Goal: Task Accomplishment & Management: Complete application form

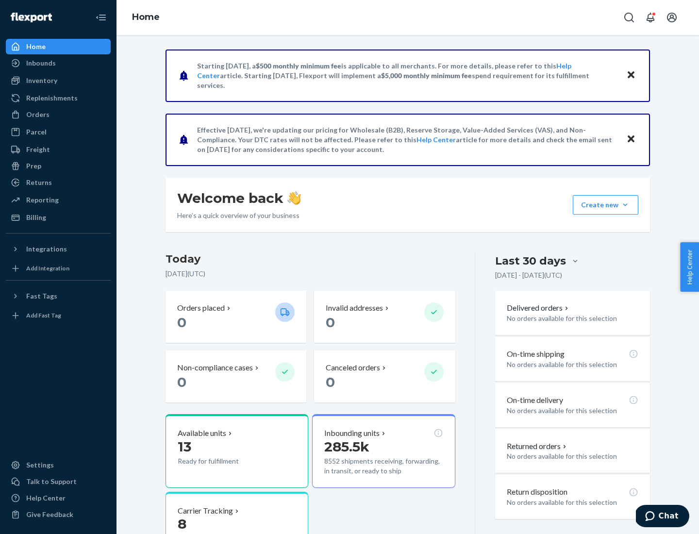
click at [625, 205] on button "Create new Create new inbound Create new order Create new product" at bounding box center [606, 204] width 66 height 19
click at [58, 63] on div "Inbounds" at bounding box center [58, 63] width 103 height 14
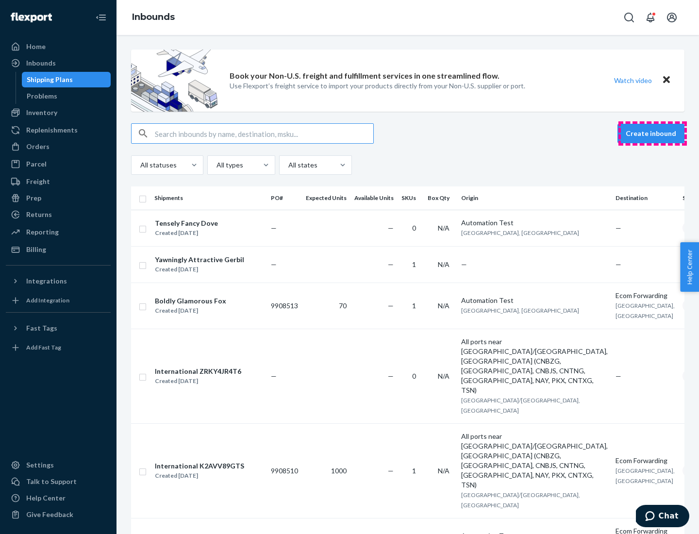
click at [652, 133] on button "Create inbound" at bounding box center [650, 133] width 67 height 19
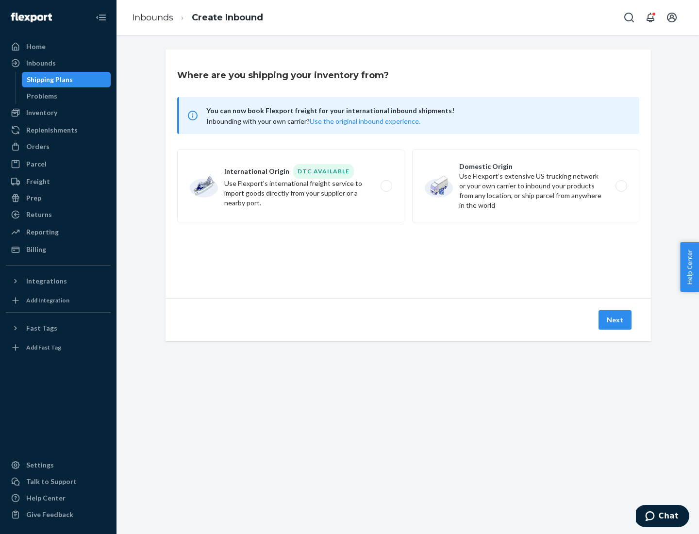
click at [526, 186] on label "Domestic Origin Use Flexport’s extensive US trucking network or your own carrie…" at bounding box center [525, 185] width 227 height 73
click at [621, 186] on input "Domestic Origin Use Flexport’s extensive US trucking network or your own carrie…" at bounding box center [624, 186] width 6 height 6
radio input "true"
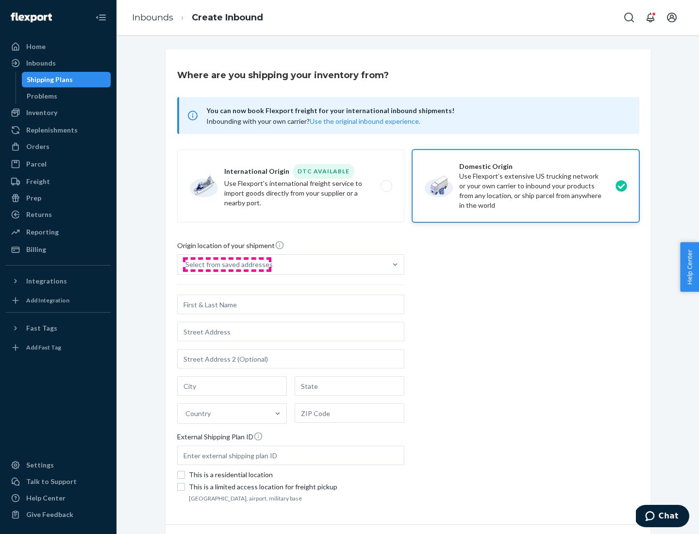
click at [227, 264] on div "Select from saved addresses" at bounding box center [228, 265] width 87 height 10
click at [186, 264] on input "Select from saved addresses" at bounding box center [185, 265] width 1 height 10
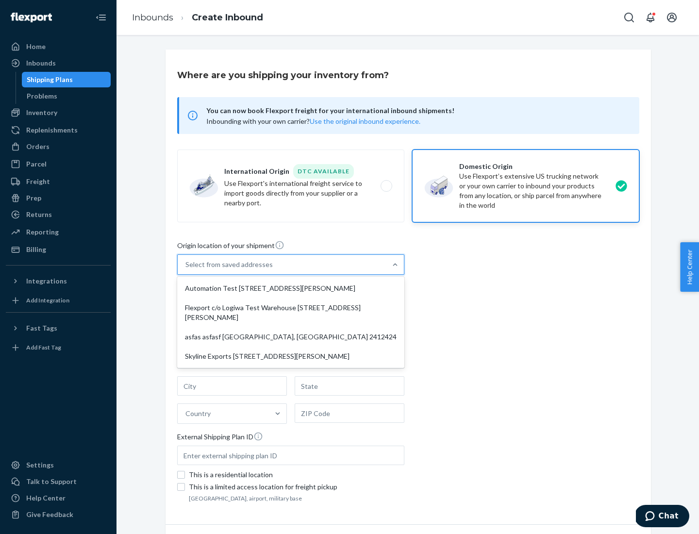
scroll to position [4, 0]
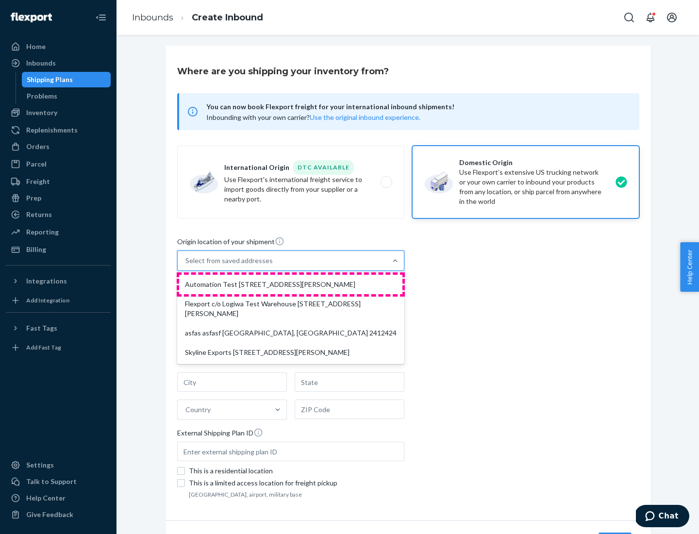
click at [291, 284] on div "Automation Test [STREET_ADDRESS][PERSON_NAME]" at bounding box center [290, 284] width 223 height 19
click at [186, 265] on input "option Automation Test [STREET_ADDRESS][PERSON_NAME] focused, 1 of 4. 4 results…" at bounding box center [185, 261] width 1 height 10
type input "Automation Test"
type input "9th Floor"
type input "[GEOGRAPHIC_DATA]"
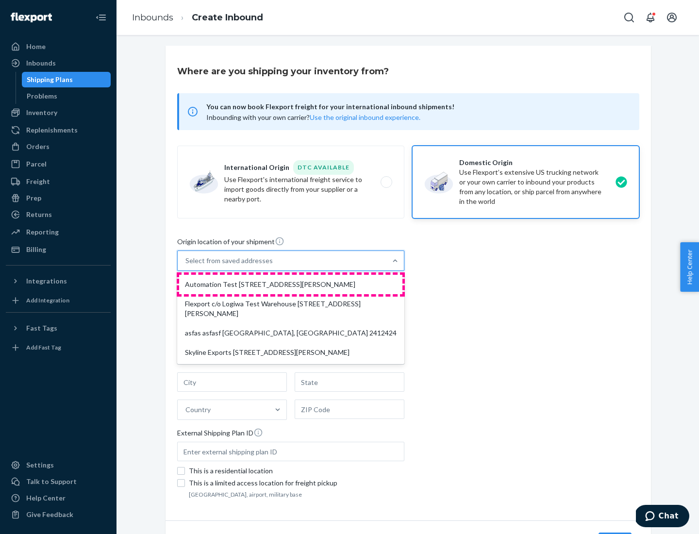
type input "CA"
type input "94104"
type input "[STREET_ADDRESS][PERSON_NAME]"
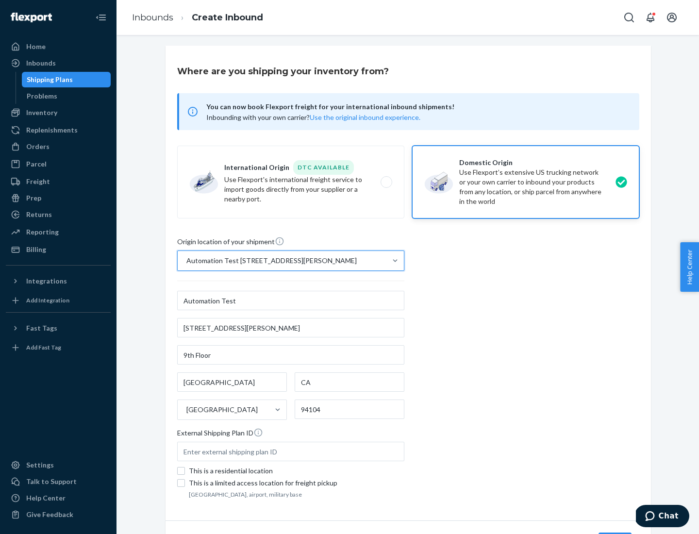
scroll to position [57, 0]
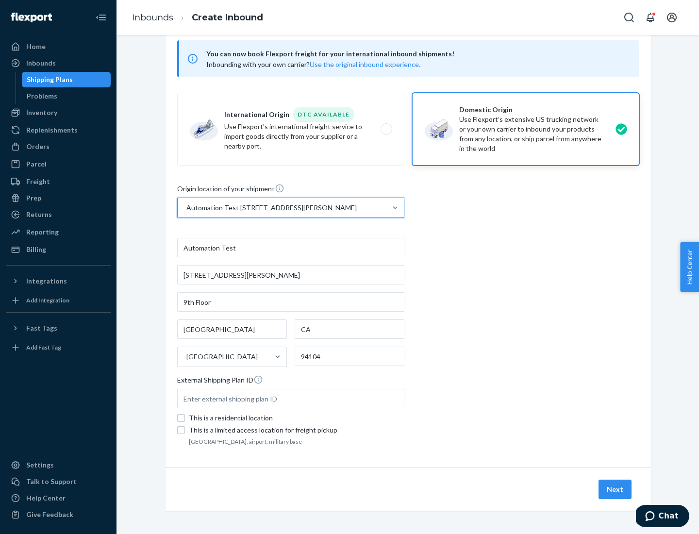
click at [615, 489] on button "Next" at bounding box center [614, 488] width 33 height 19
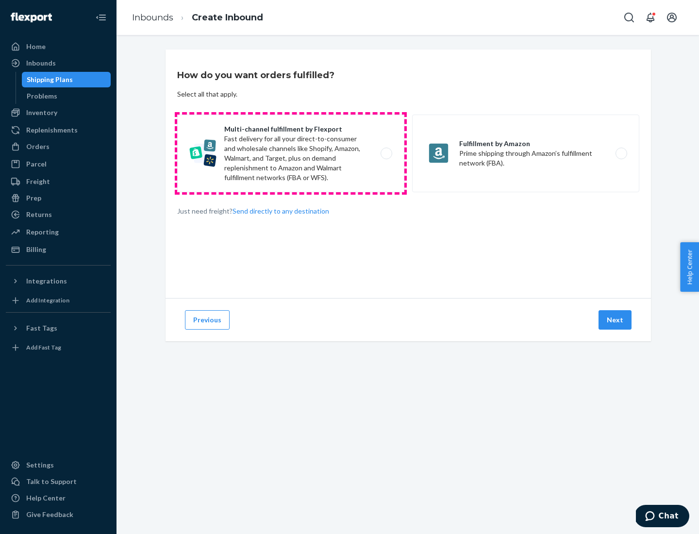
click at [291, 153] on label "Multi-channel fulfillment by Flexport Fast delivery for all your direct-to-cons…" at bounding box center [290, 154] width 227 height 78
click at [386, 153] on input "Multi-channel fulfillment by Flexport Fast delivery for all your direct-to-cons…" at bounding box center [389, 153] width 6 height 6
radio input "true"
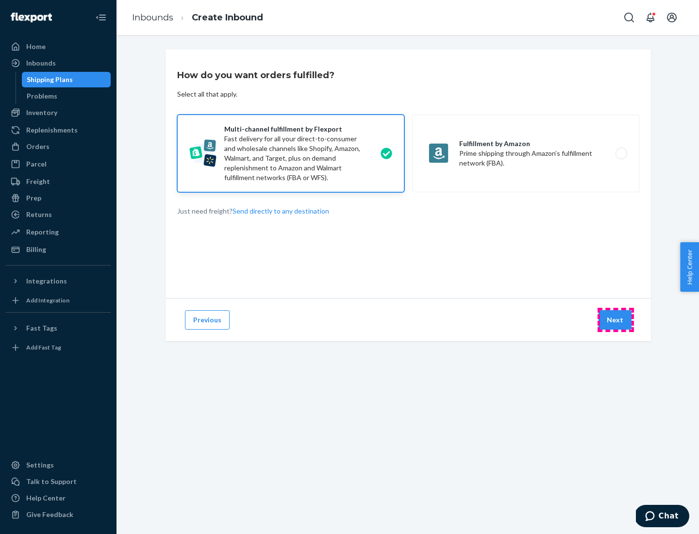
click at [615, 320] on button "Next" at bounding box center [614, 319] width 33 height 19
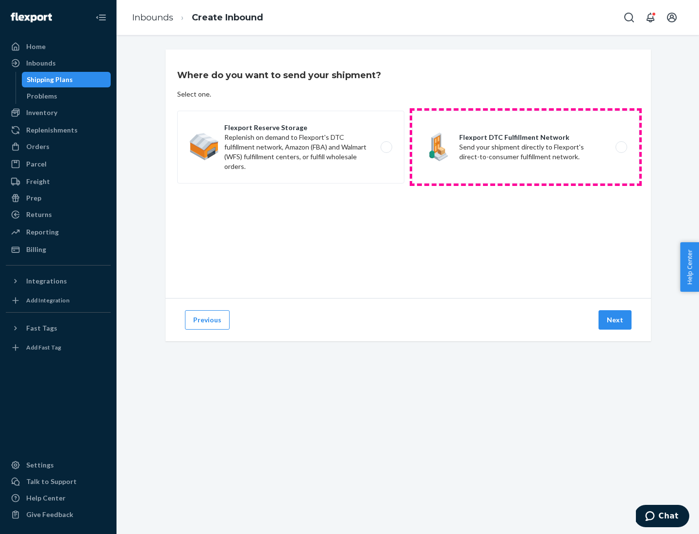
click at [526, 147] on label "Flexport DTC Fulfillment Network Send your shipment directly to Flexport's dire…" at bounding box center [525, 147] width 227 height 73
click at [621, 147] on input "Flexport DTC Fulfillment Network Send your shipment directly to Flexport's dire…" at bounding box center [624, 147] width 6 height 6
radio input "true"
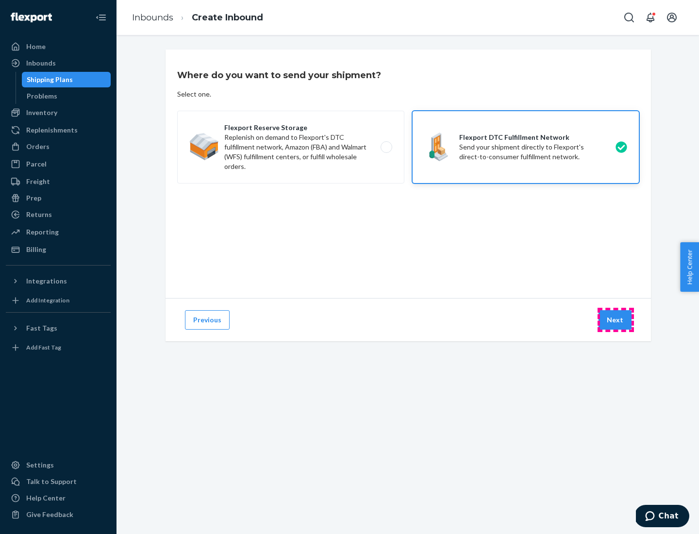
click at [615, 320] on button "Next" at bounding box center [614, 319] width 33 height 19
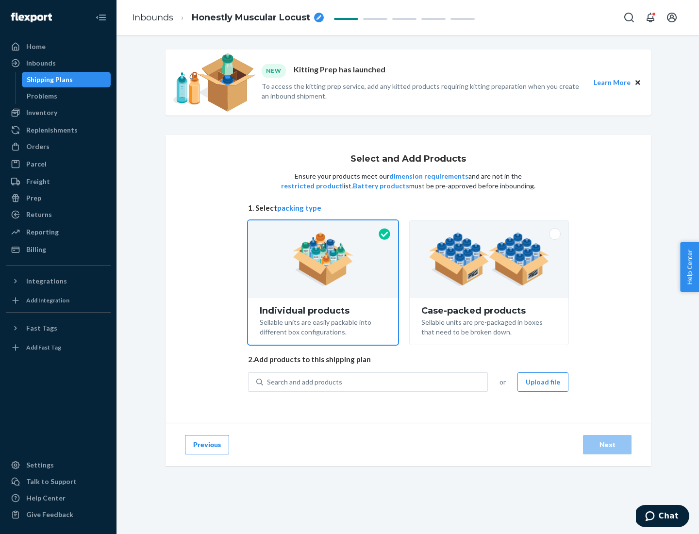
click at [489, 259] on img at bounding box center [489, 258] width 121 height 53
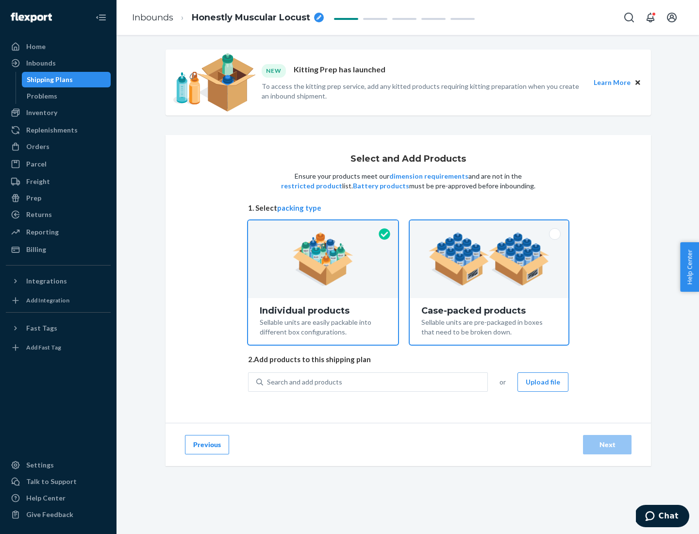
click at [489, 227] on input "Case-packed products Sellable units are pre-packaged in boxes that need to be b…" at bounding box center [489, 223] width 6 height 6
radio input "true"
radio input "false"
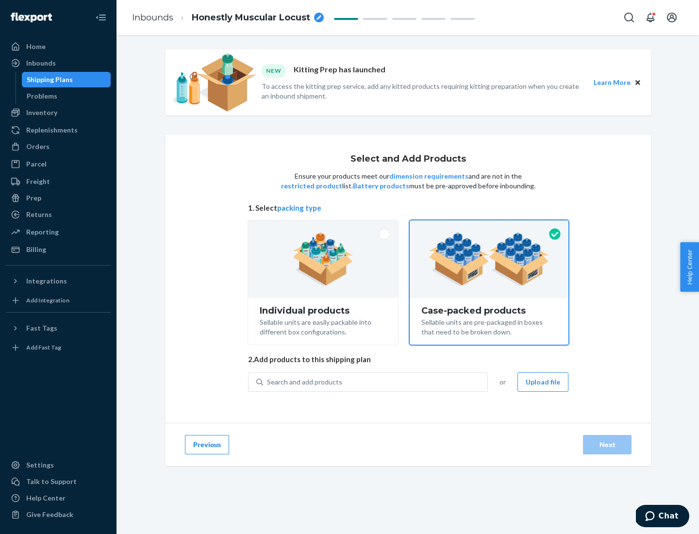
click at [376, 381] on div "Search and add products" at bounding box center [375, 381] width 224 height 17
click at [268, 381] on input "Search and add products" at bounding box center [267, 382] width 1 height 10
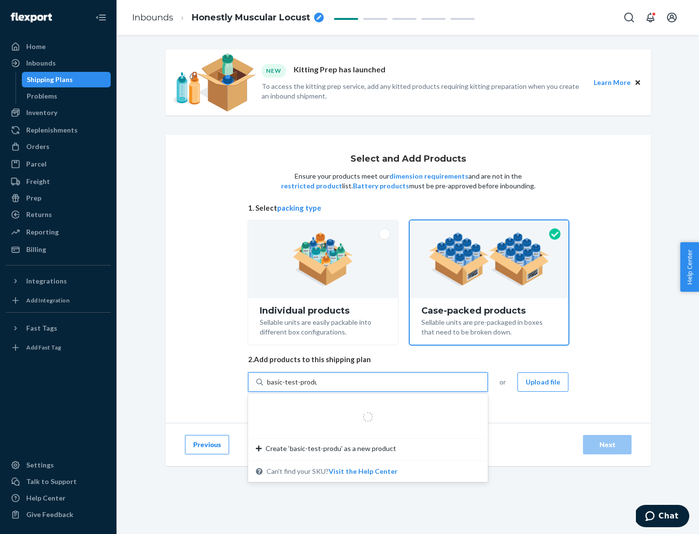
type input "basic-test-product-1"
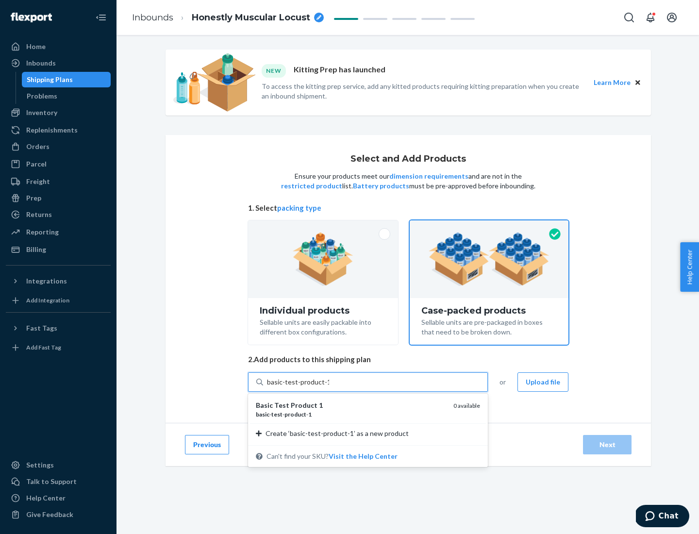
click at [351, 414] on div "basic - test - product - 1" at bounding box center [351, 414] width 190 height 8
click at [329, 387] on input "basic-test-product-1" at bounding box center [298, 382] width 62 height 10
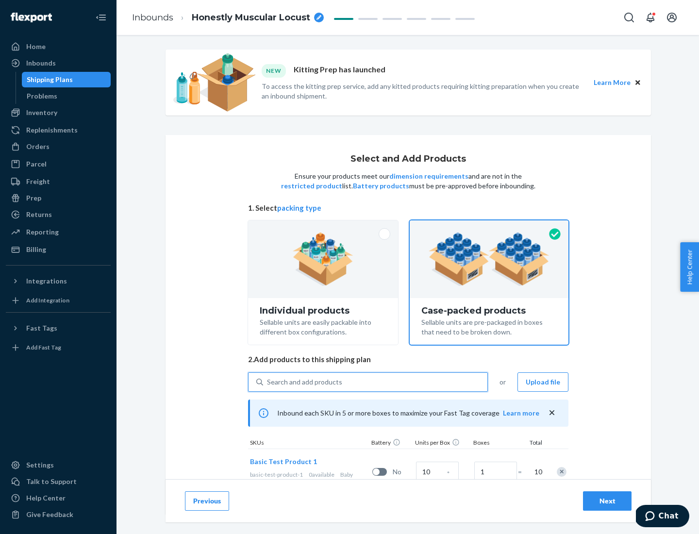
scroll to position [35, 0]
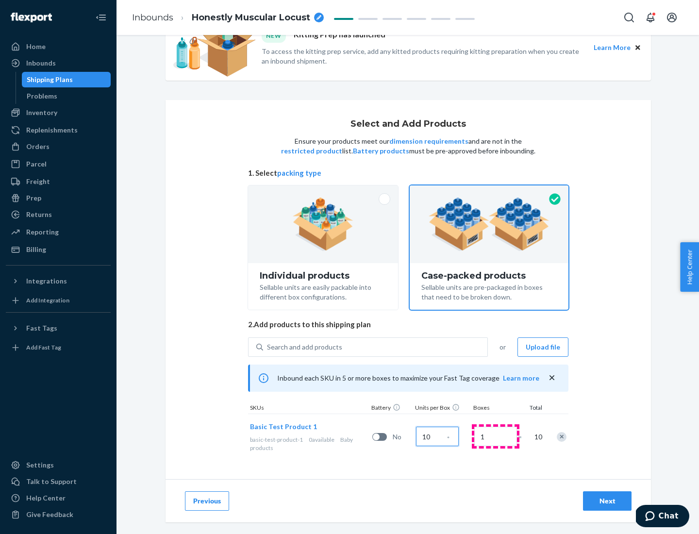
type input "10"
type input "7"
click at [607, 501] on div "Next" at bounding box center [607, 501] width 32 height 10
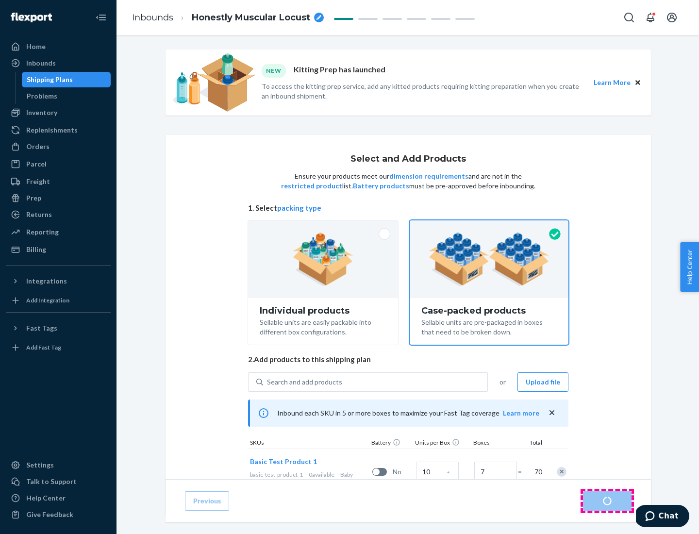
radio input "true"
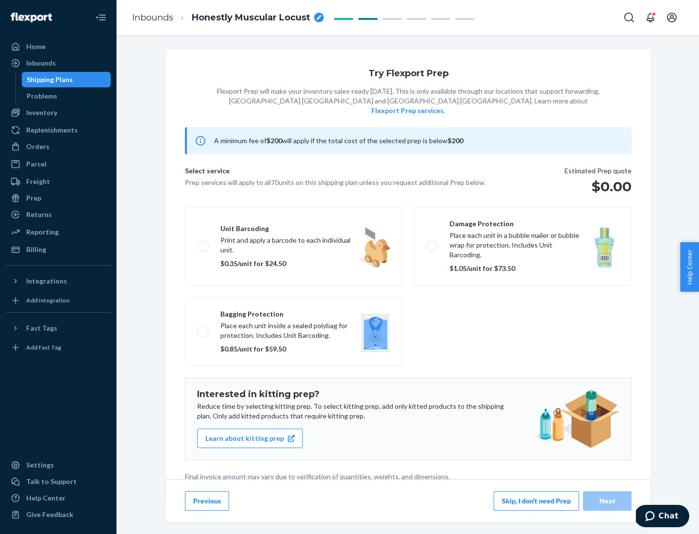
scroll to position [2, 0]
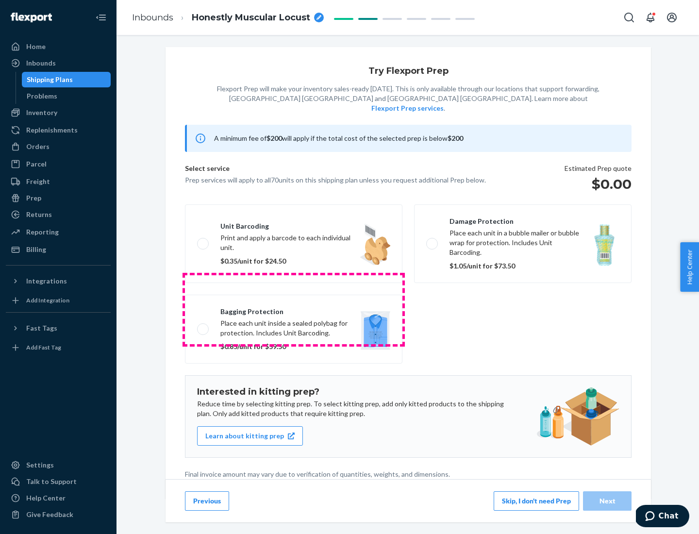
click at [294, 309] on label "Bagging protection Place each unit inside a sealed polybag for protection. Incl…" at bounding box center [293, 329] width 217 height 69
click at [203, 326] on input "Bagging protection Place each unit inside a sealed polybag for protection. Incl…" at bounding box center [200, 329] width 6 height 6
checkbox input "true"
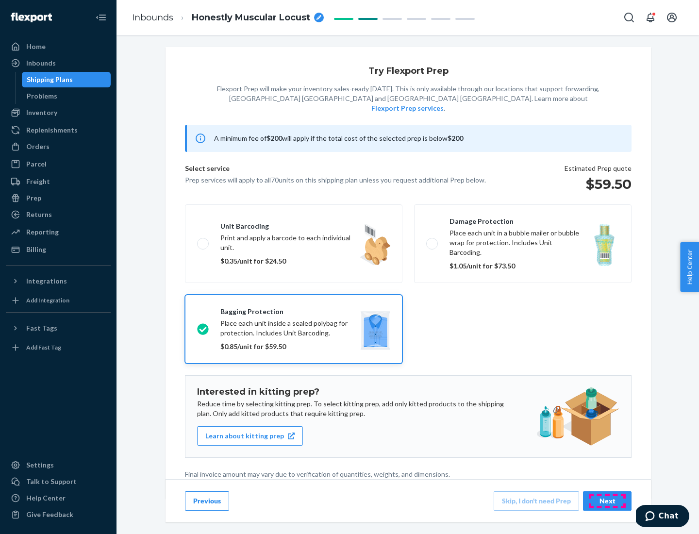
click at [607, 500] on div "Next" at bounding box center [607, 501] width 32 height 10
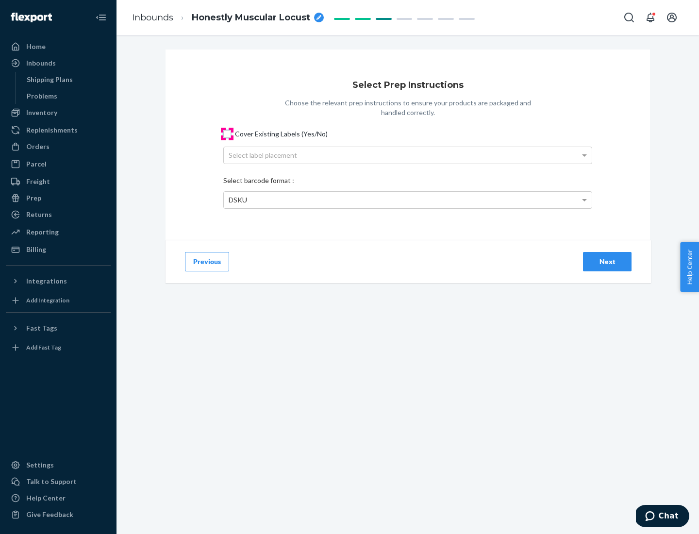
click at [227, 133] on input "Cover Existing Labels (Yes/No)" at bounding box center [227, 134] width 8 height 8
checkbox input "true"
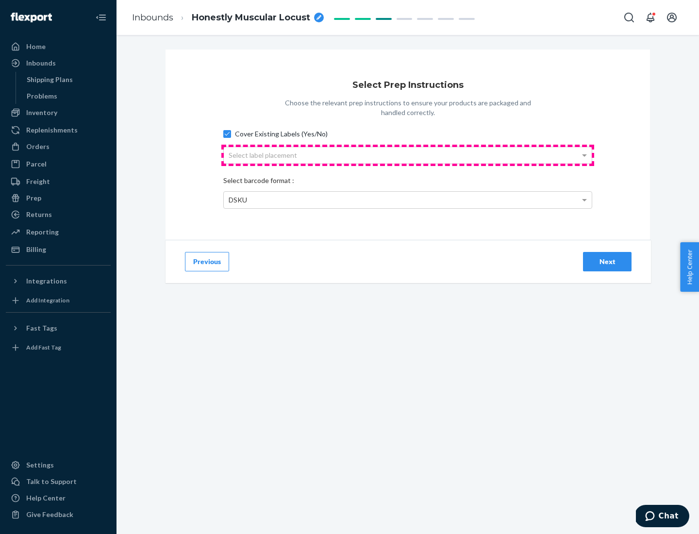
click at [408, 155] on div "Select label placement" at bounding box center [408, 155] width 368 height 17
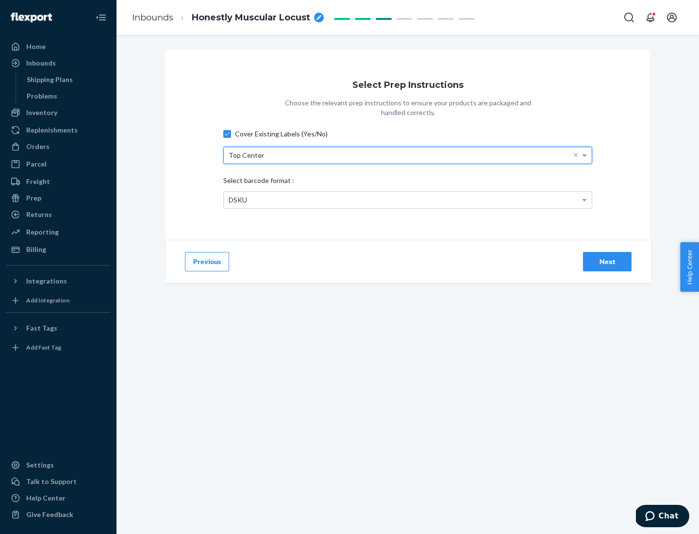
click at [408, 199] on div "DSKU" at bounding box center [408, 200] width 368 height 17
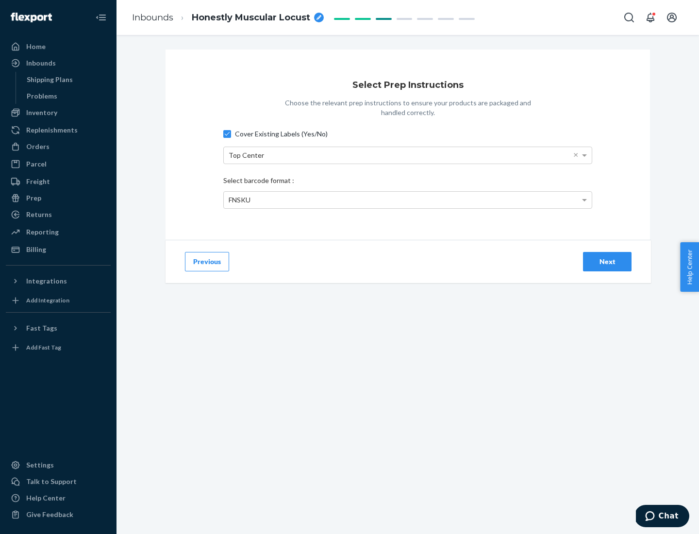
click at [607, 261] on div "Next" at bounding box center [607, 262] width 32 height 10
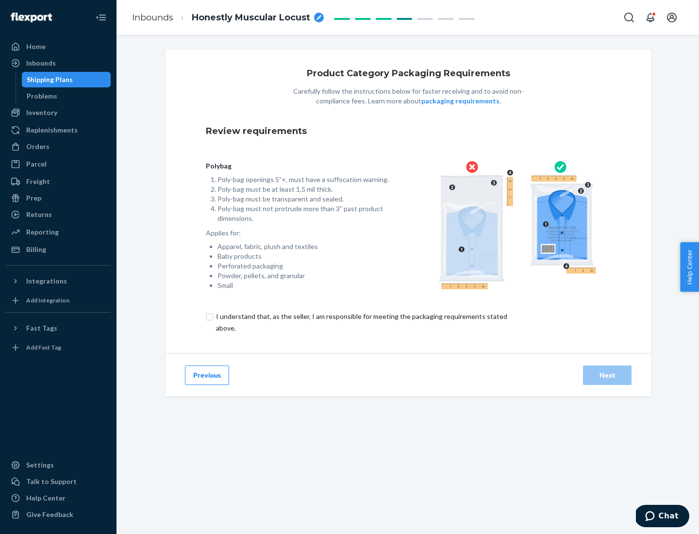
click at [361, 322] on input "checkbox" at bounding box center [367, 322] width 323 height 23
checkbox input "true"
click at [607, 375] on div "Next" at bounding box center [607, 375] width 32 height 10
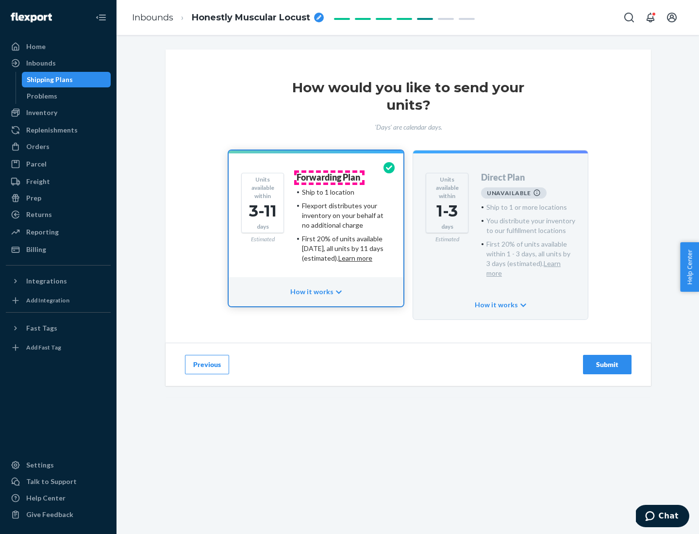
click at [329, 177] on h4 "Forwarding Plan" at bounding box center [329, 178] width 64 height 10
click at [607, 360] on div "Submit" at bounding box center [607, 365] width 32 height 10
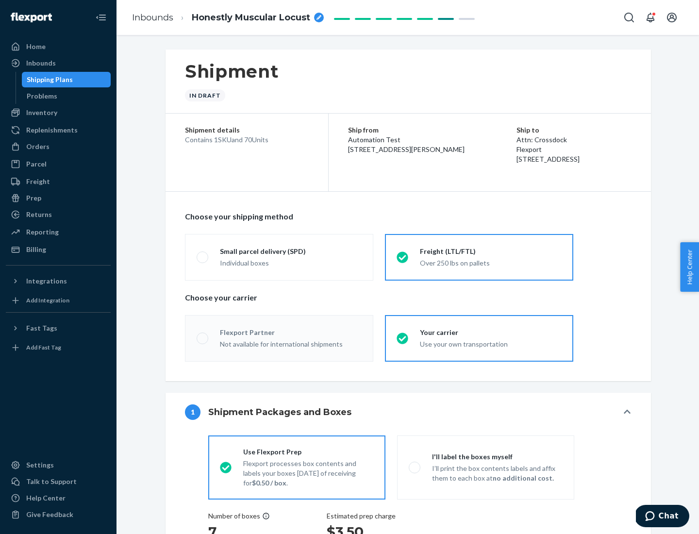
radio input "true"
radio input "false"
radio input "true"
radio input "false"
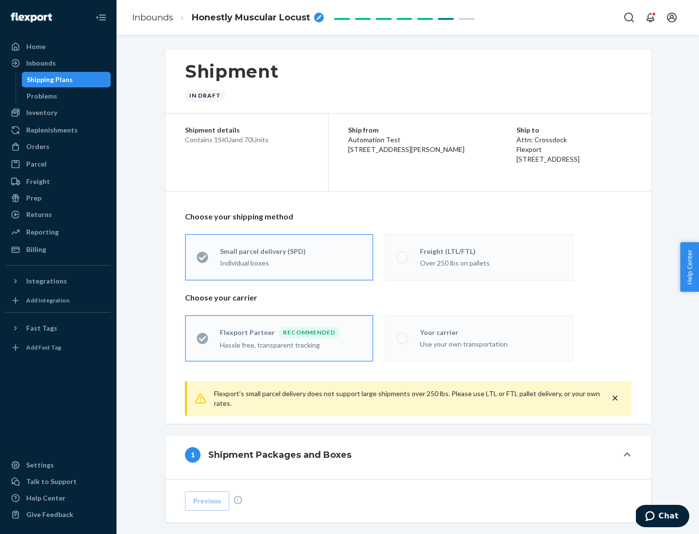
click at [479, 257] on div "Over 250 lbs on pallets" at bounding box center [491, 262] width 142 height 12
click at [403, 257] on input "Freight (LTL/FTL) Over 250 lbs on pallets" at bounding box center [399, 257] width 6 height 6
radio input "true"
radio input "false"
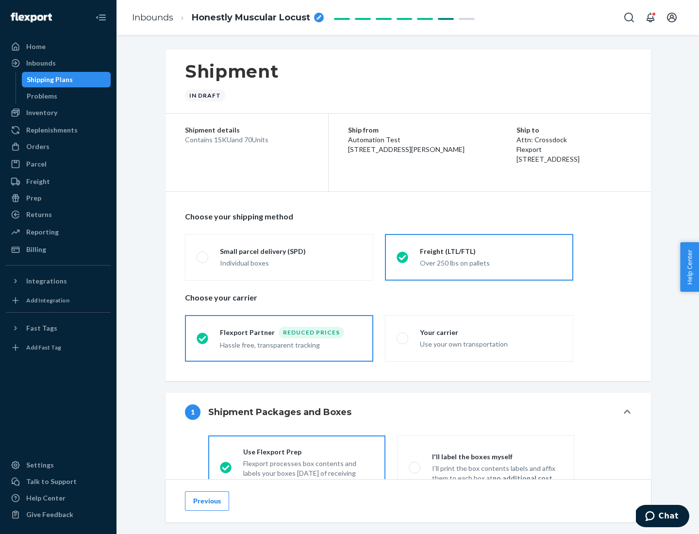
scroll to position [54, 0]
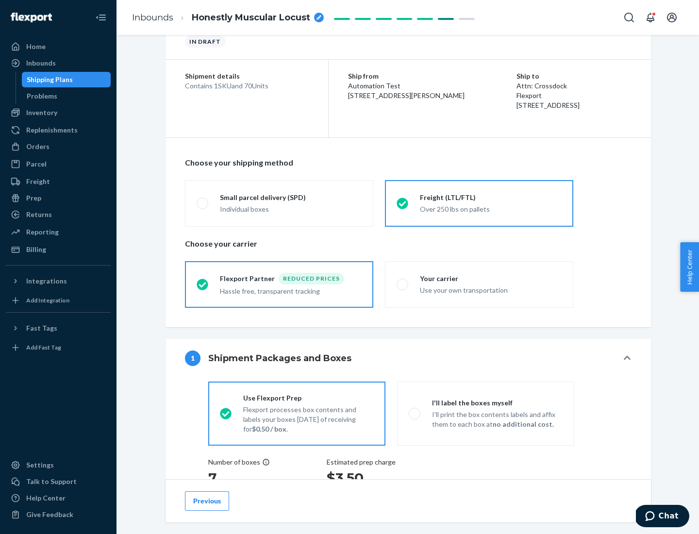
click at [479, 284] on div "Use your own transportation" at bounding box center [491, 289] width 142 height 12
click at [403, 284] on input "Your carrier Use your own transportation" at bounding box center [399, 284] width 6 height 6
radio input "true"
radio input "false"
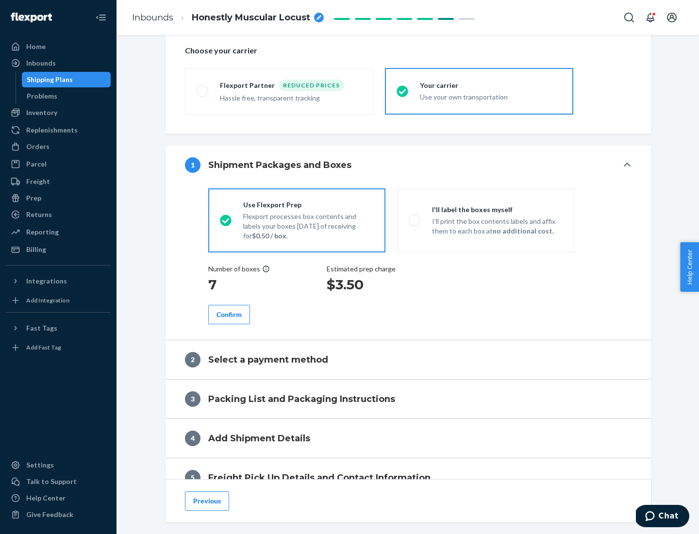
scroll to position [183, 0]
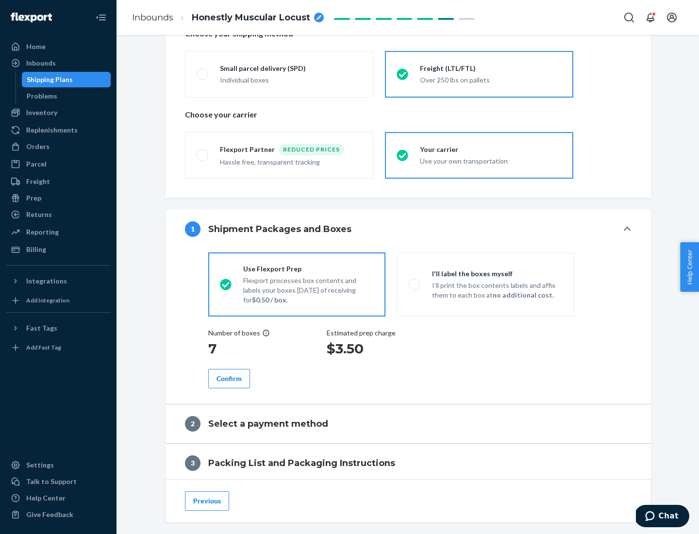
click at [485, 284] on p "I’ll print the box contents labels and affix them to each box at no additional …" at bounding box center [497, 290] width 131 height 19
click at [415, 284] on input "I'll label the boxes myself I’ll print the box contents labels and affix them t…" at bounding box center [412, 284] width 6 height 6
radio input "true"
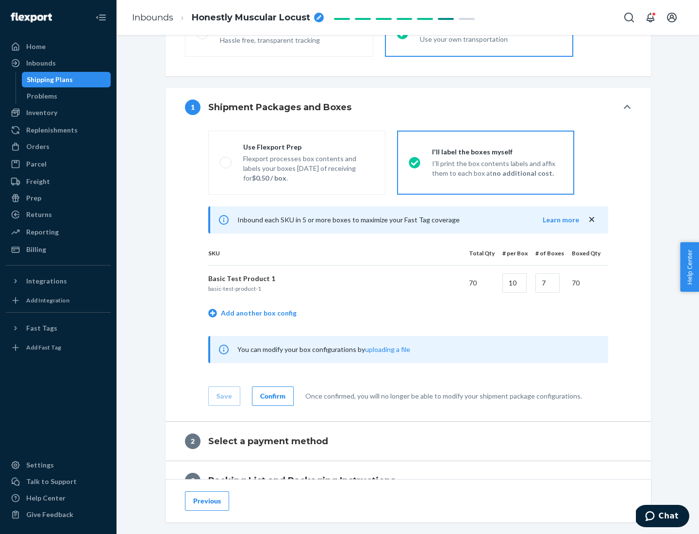
scroll to position [167, 0]
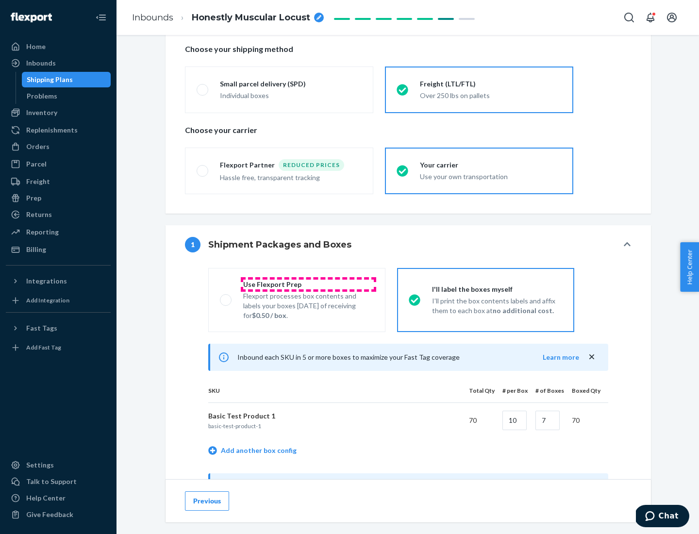
click at [308, 284] on div "Use Flexport Prep" at bounding box center [308, 285] width 131 height 10
click at [226, 297] on input "Use Flexport Prep Flexport processes box contents and labels your boxes [DATE] …" at bounding box center [223, 300] width 6 height 6
radio input "true"
radio input "false"
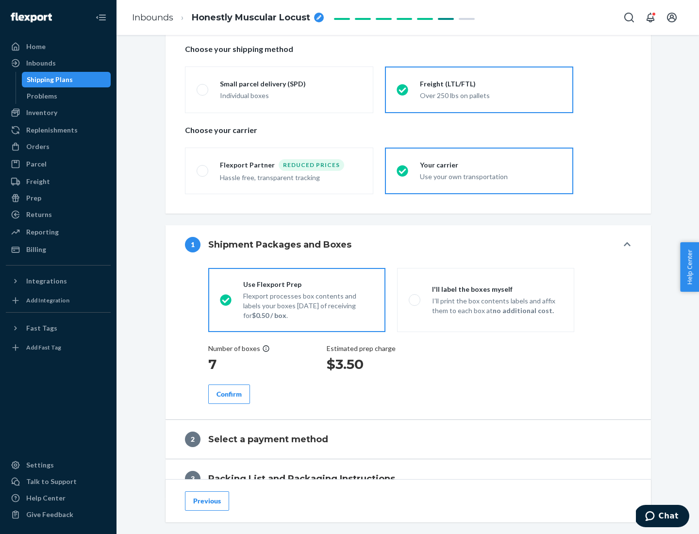
scroll to position [277, 0]
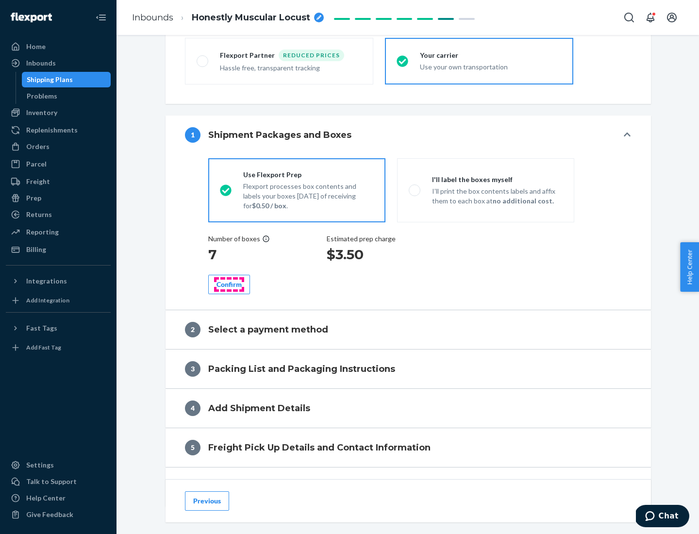
click at [229, 284] on div "Confirm" at bounding box center [228, 285] width 25 height 10
radio input "false"
